Goal: Obtain resource: Obtain resource

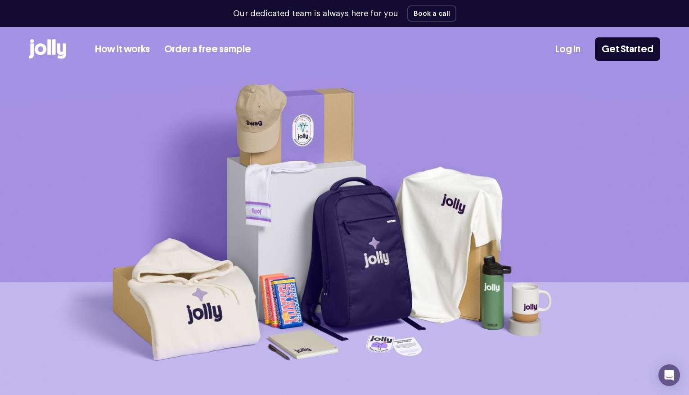
click at [52, 47] on icon at bounding box center [47, 49] width 37 height 20
click at [140, 48] on link "How it works" at bounding box center [122, 49] width 55 height 15
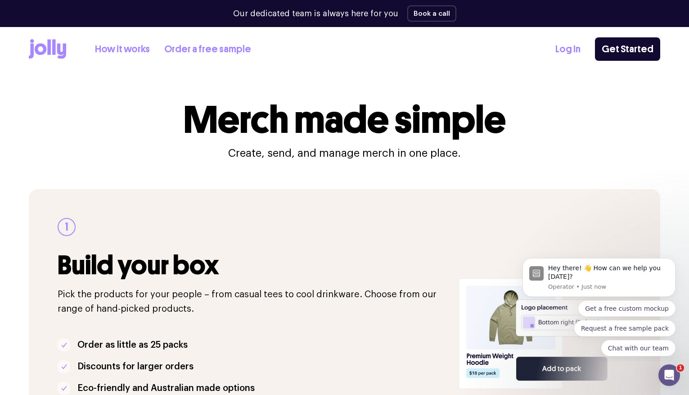
click at [217, 46] on link "Order a free sample" at bounding box center [207, 49] width 87 height 15
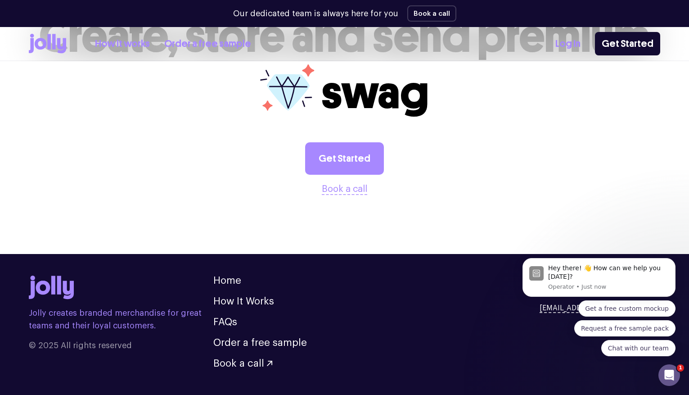
scroll to position [1022, 0]
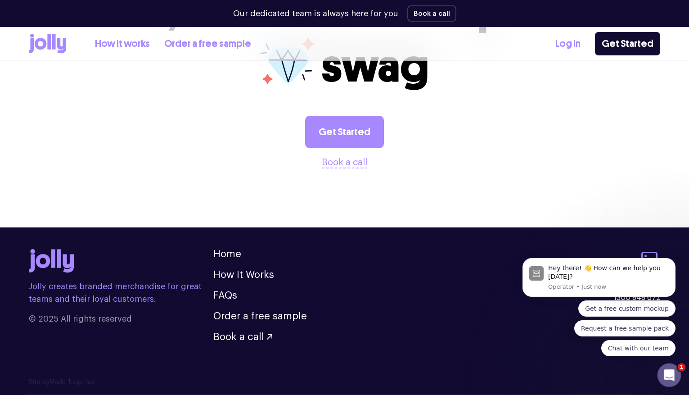
click at [661, 373] on icon "Open Intercom Messenger" at bounding box center [668, 374] width 15 height 15
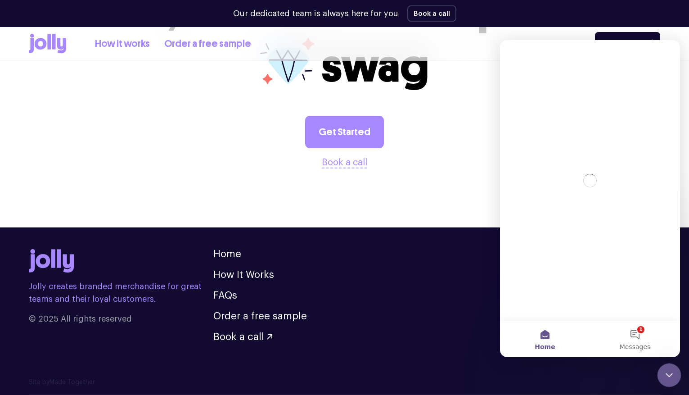
scroll to position [0, 0]
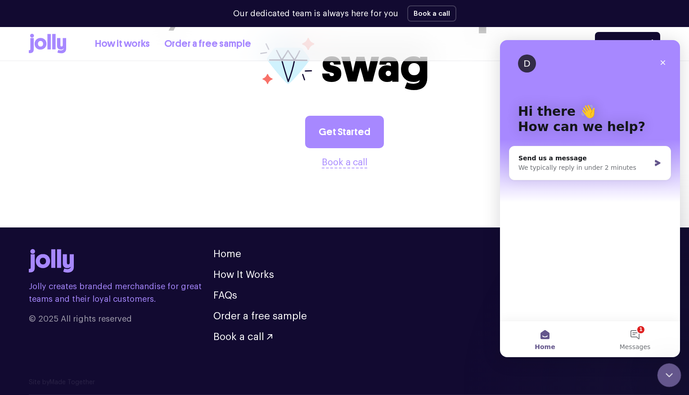
click at [669, 376] on icon "Close Intercom Messenger" at bounding box center [668, 373] width 11 height 11
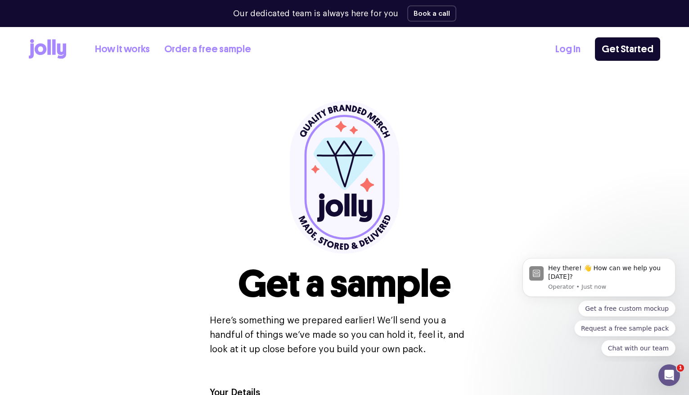
click at [59, 54] on icon at bounding box center [61, 51] width 9 height 15
